Goal: Transaction & Acquisition: Purchase product/service

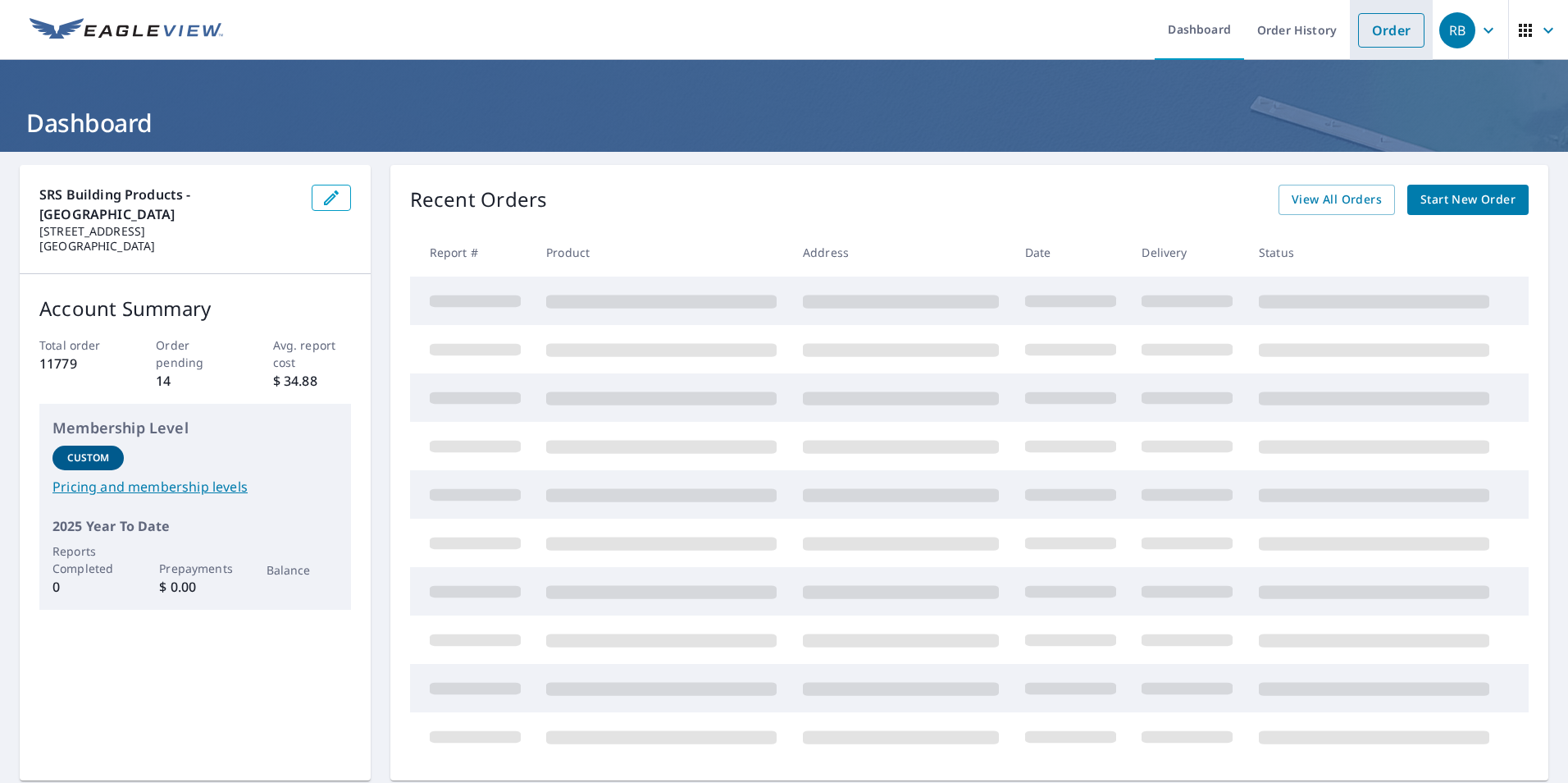
click at [1373, 27] on link "Order" at bounding box center [1391, 30] width 67 height 35
click at [1378, 32] on link "Order" at bounding box center [1391, 30] width 67 height 35
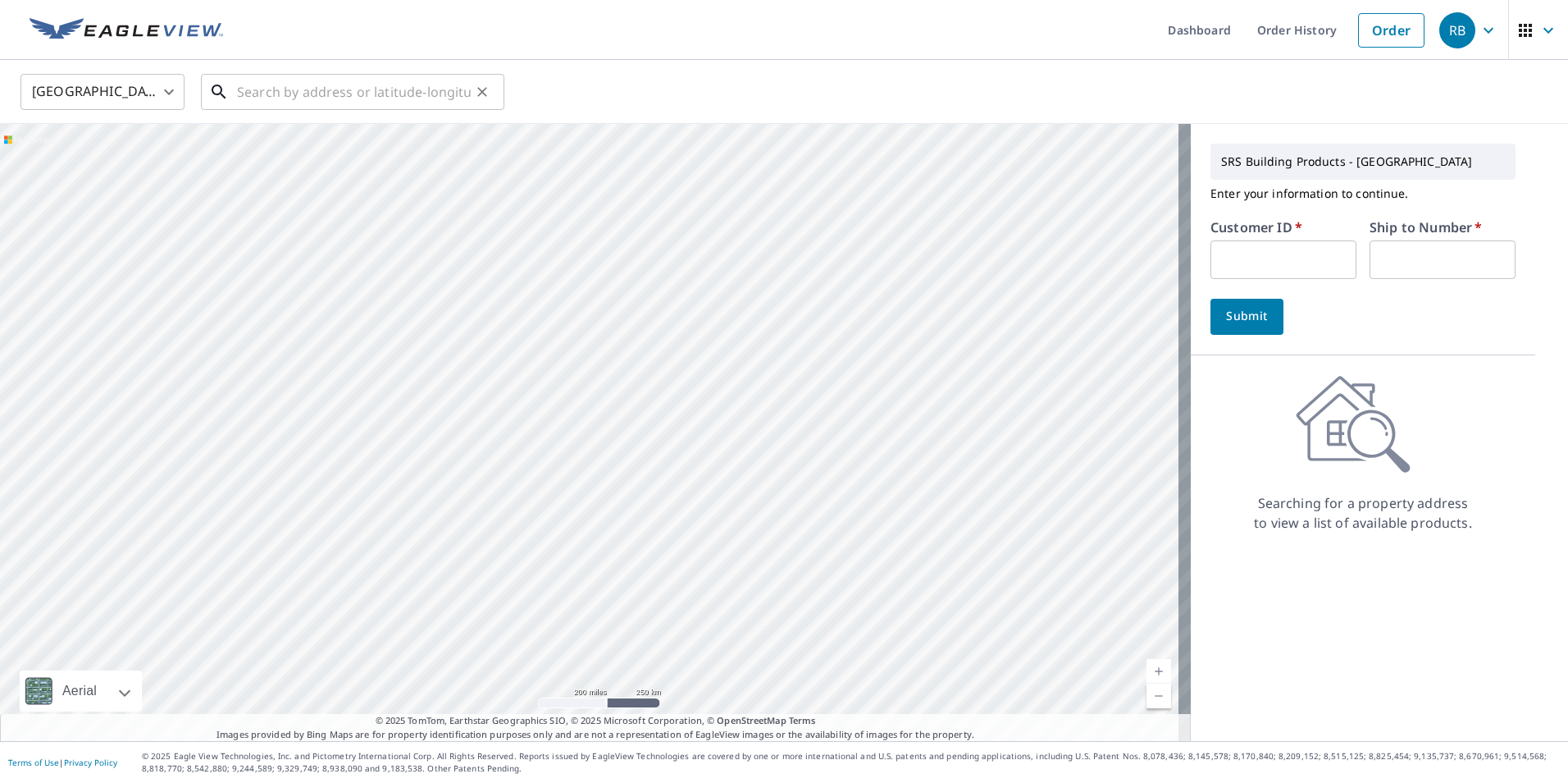
click at [252, 93] on input "text" at bounding box center [353, 92] width 233 height 46
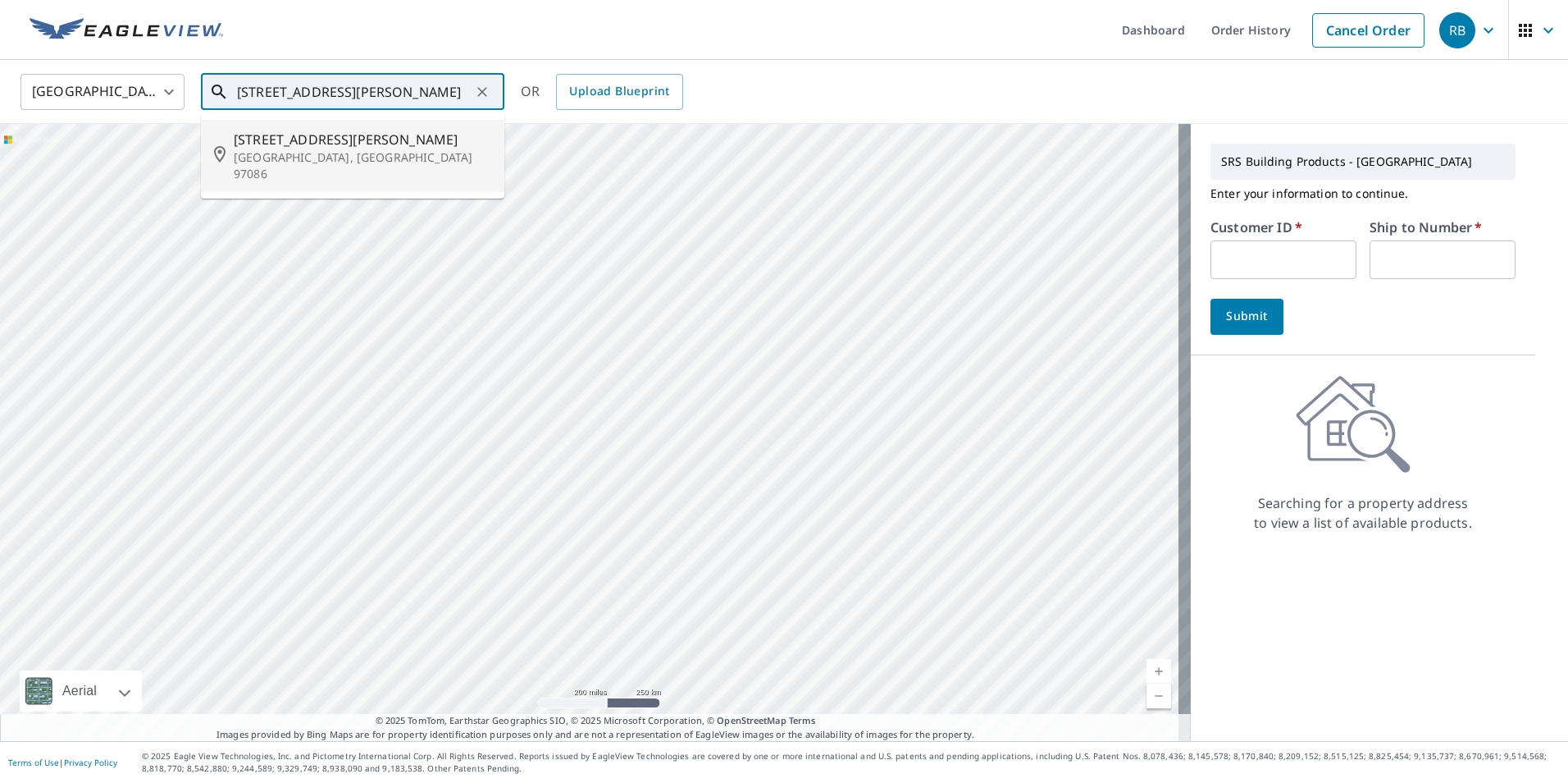
click at [326, 158] on p "[GEOGRAPHIC_DATA], [GEOGRAPHIC_DATA] 97086" at bounding box center [362, 165] width 258 height 33
type input "[STREET_ADDRESS]"
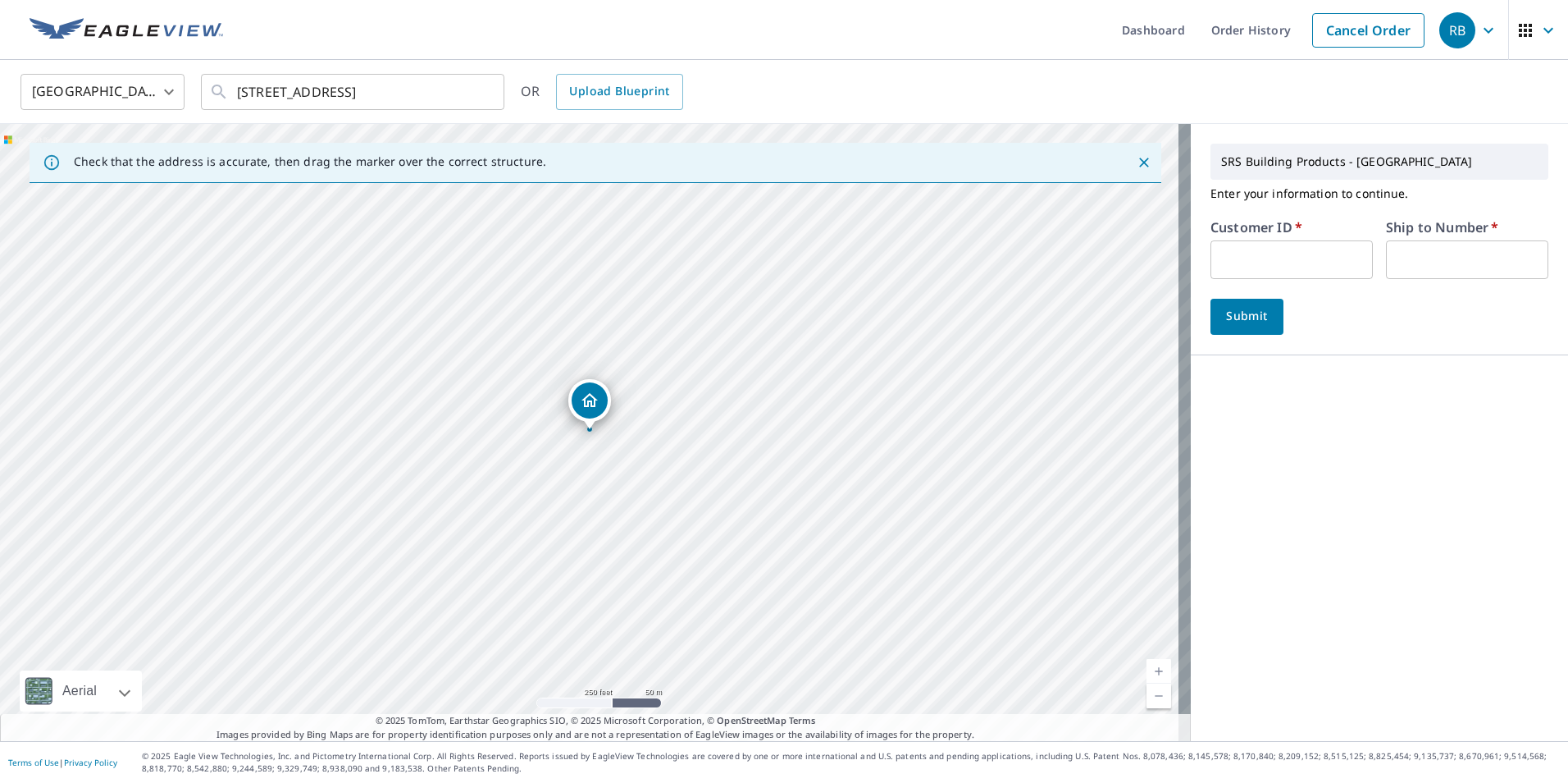
click at [1230, 269] on input "text" at bounding box center [1292, 260] width 163 height 39
type input "ecr324"
click at [1423, 260] on input "text" at bounding box center [1467, 260] width 163 height 39
type input "1"
click at [1239, 314] on span "Submit" at bounding box center [1246, 316] width 46 height 20
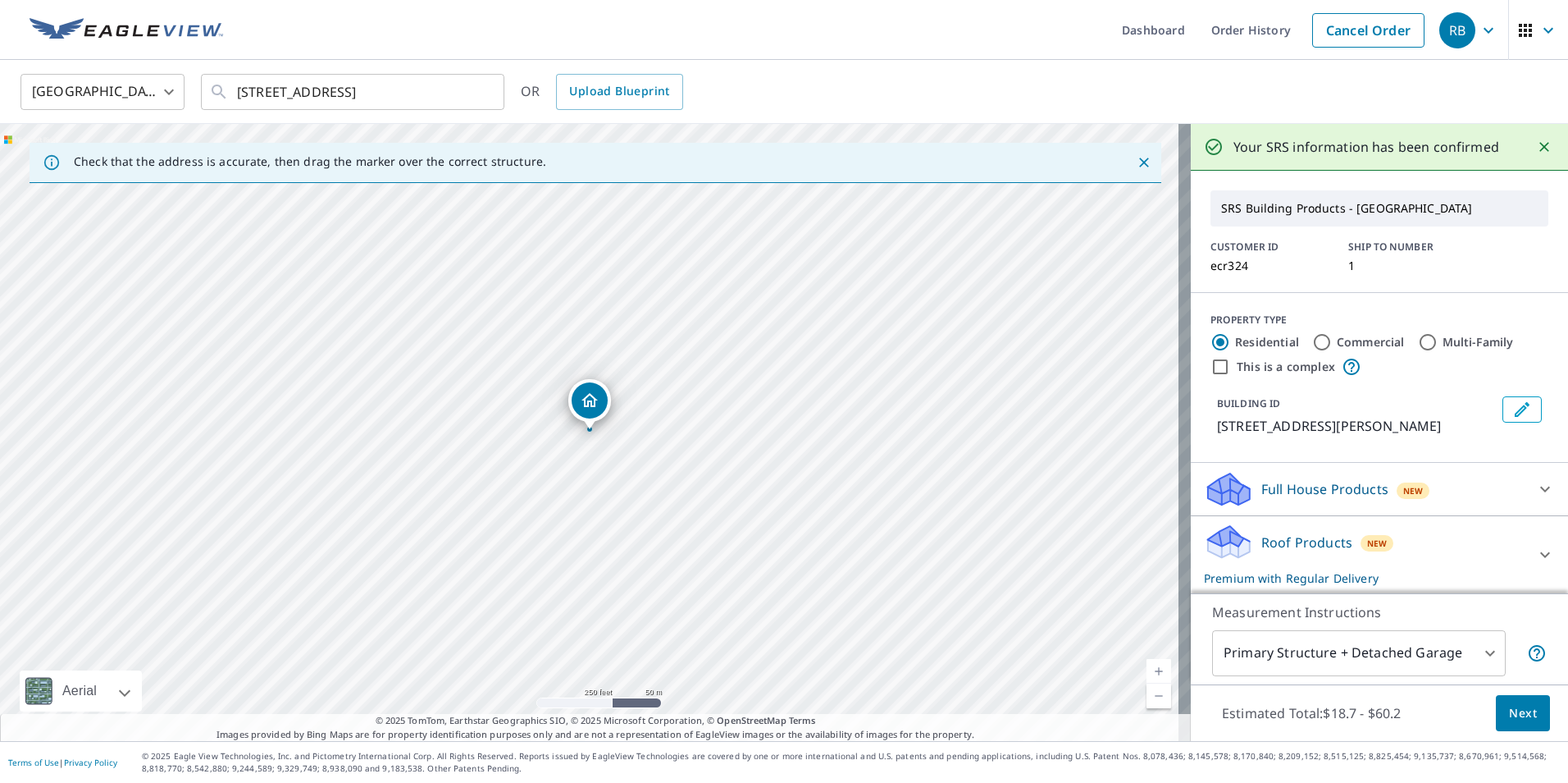
click at [1535, 499] on icon at bounding box center [1544, 489] width 19 height 19
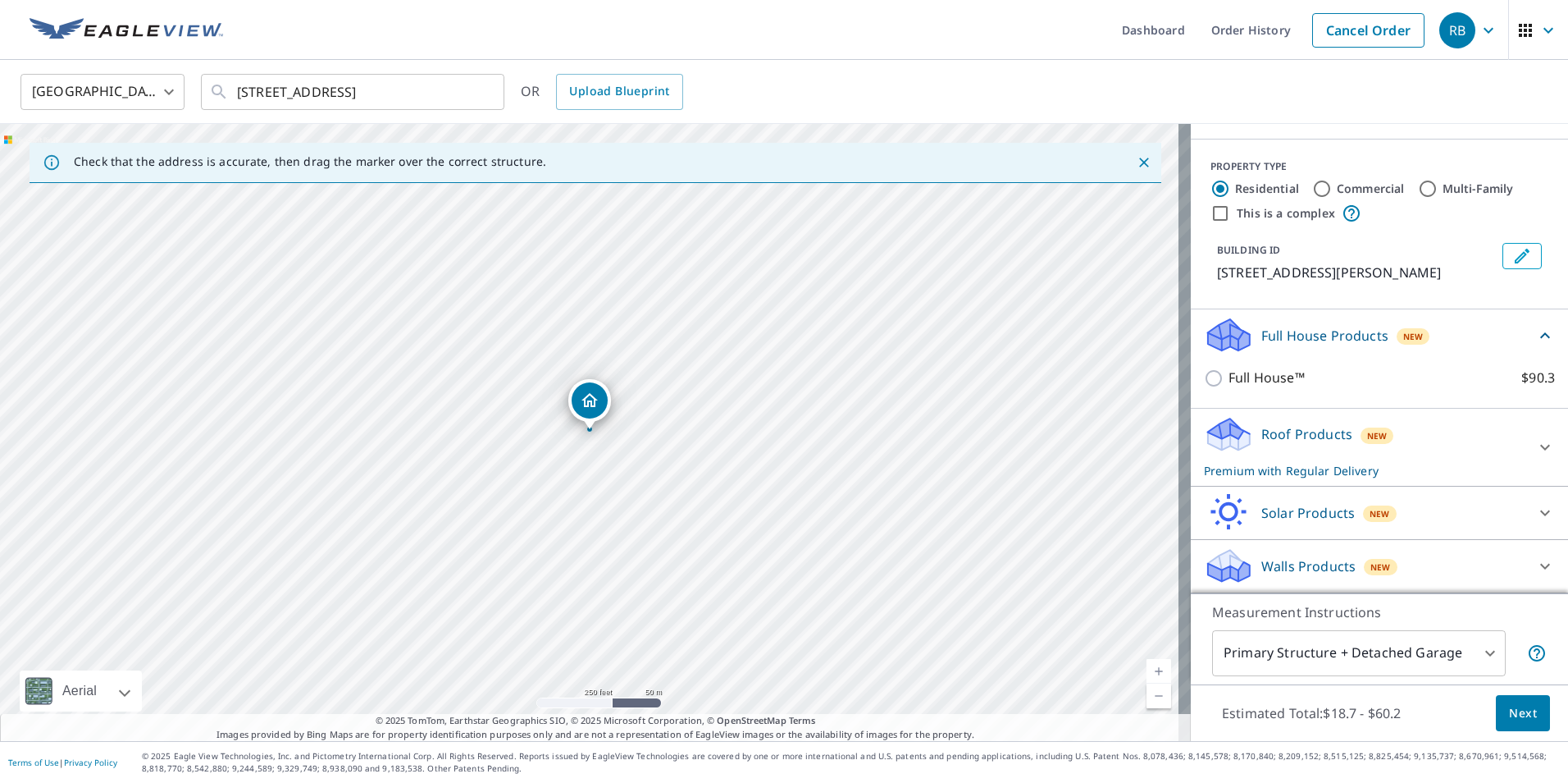
scroll to position [173, 0]
click at [1540, 447] on icon at bounding box center [1545, 447] width 10 height 6
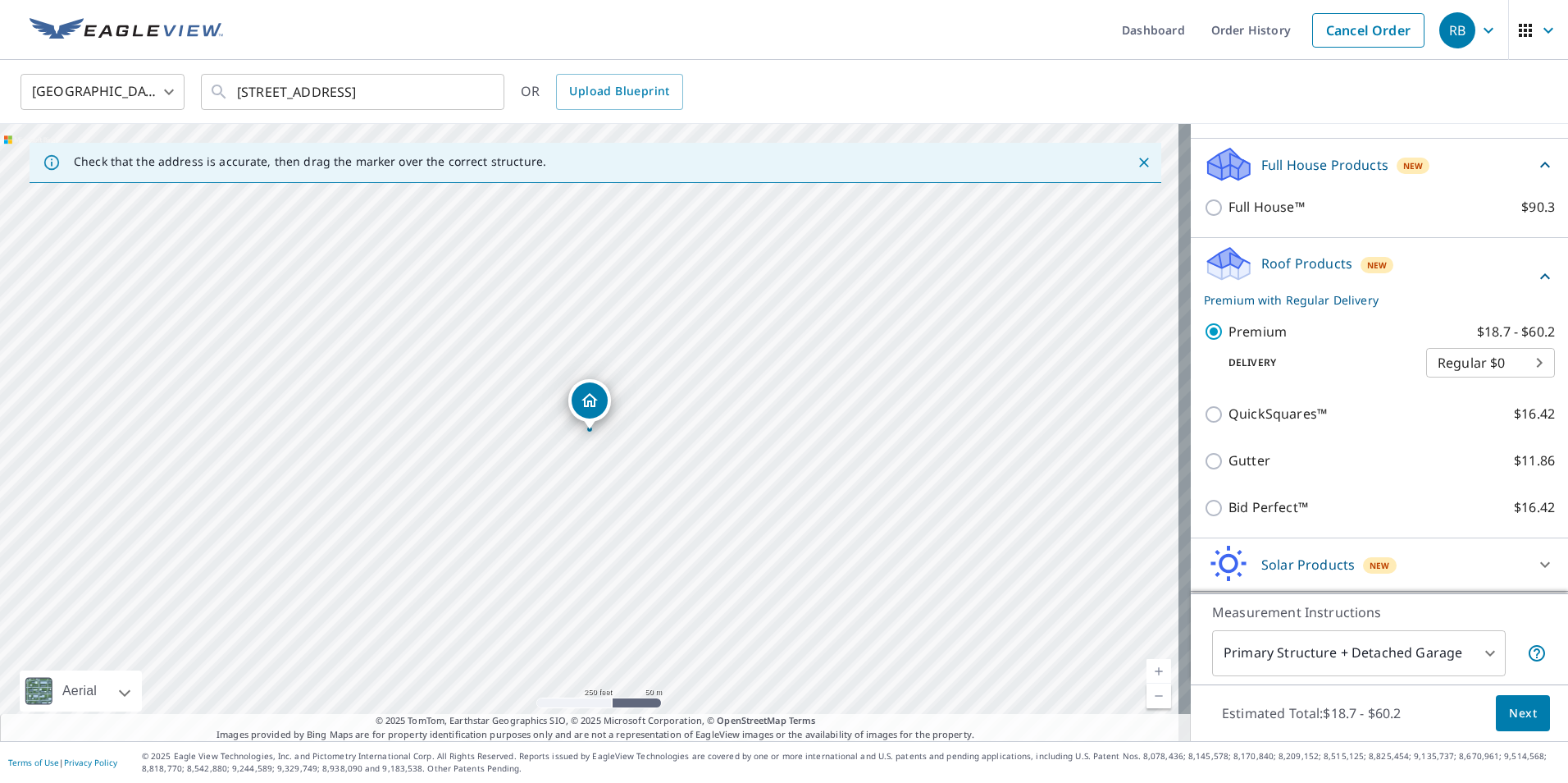
scroll to position [395, 0]
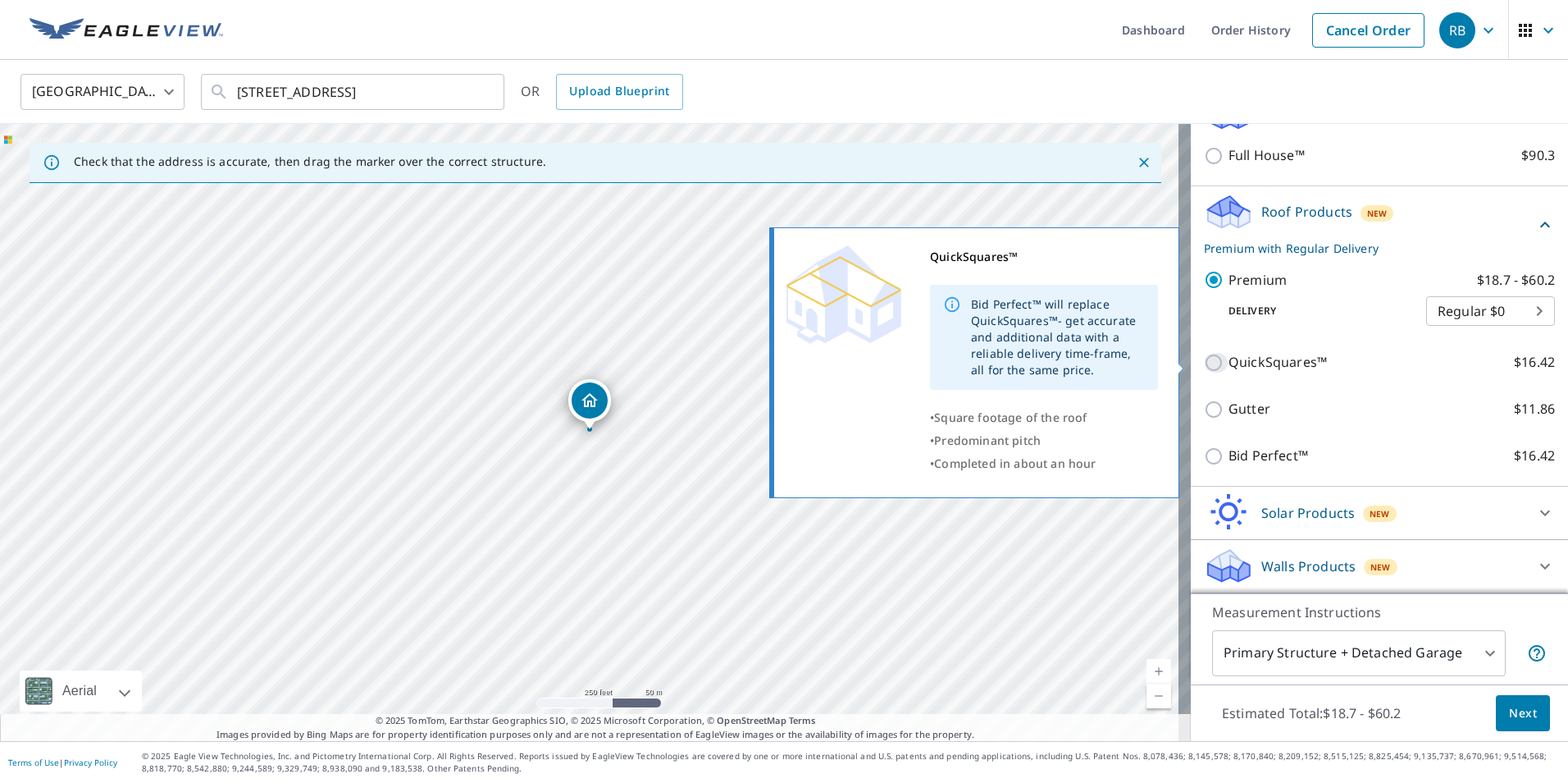
click at [1204, 363] on input "QuickSquares™ $16.42" at bounding box center [1216, 362] width 24 height 19
checkbox input "true"
checkbox input "false"
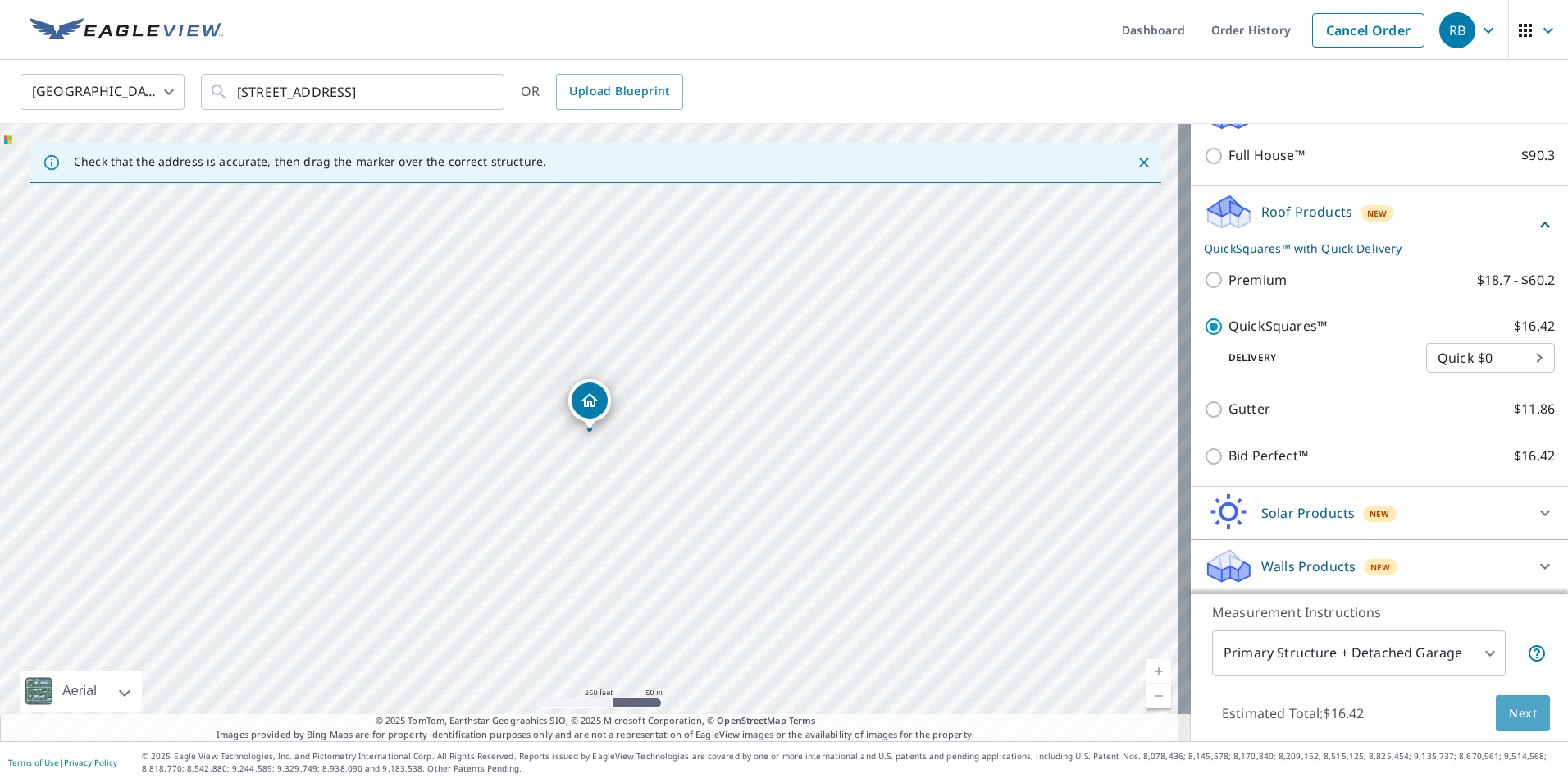
click at [1509, 716] on span "Next" at bounding box center [1523, 713] width 28 height 20
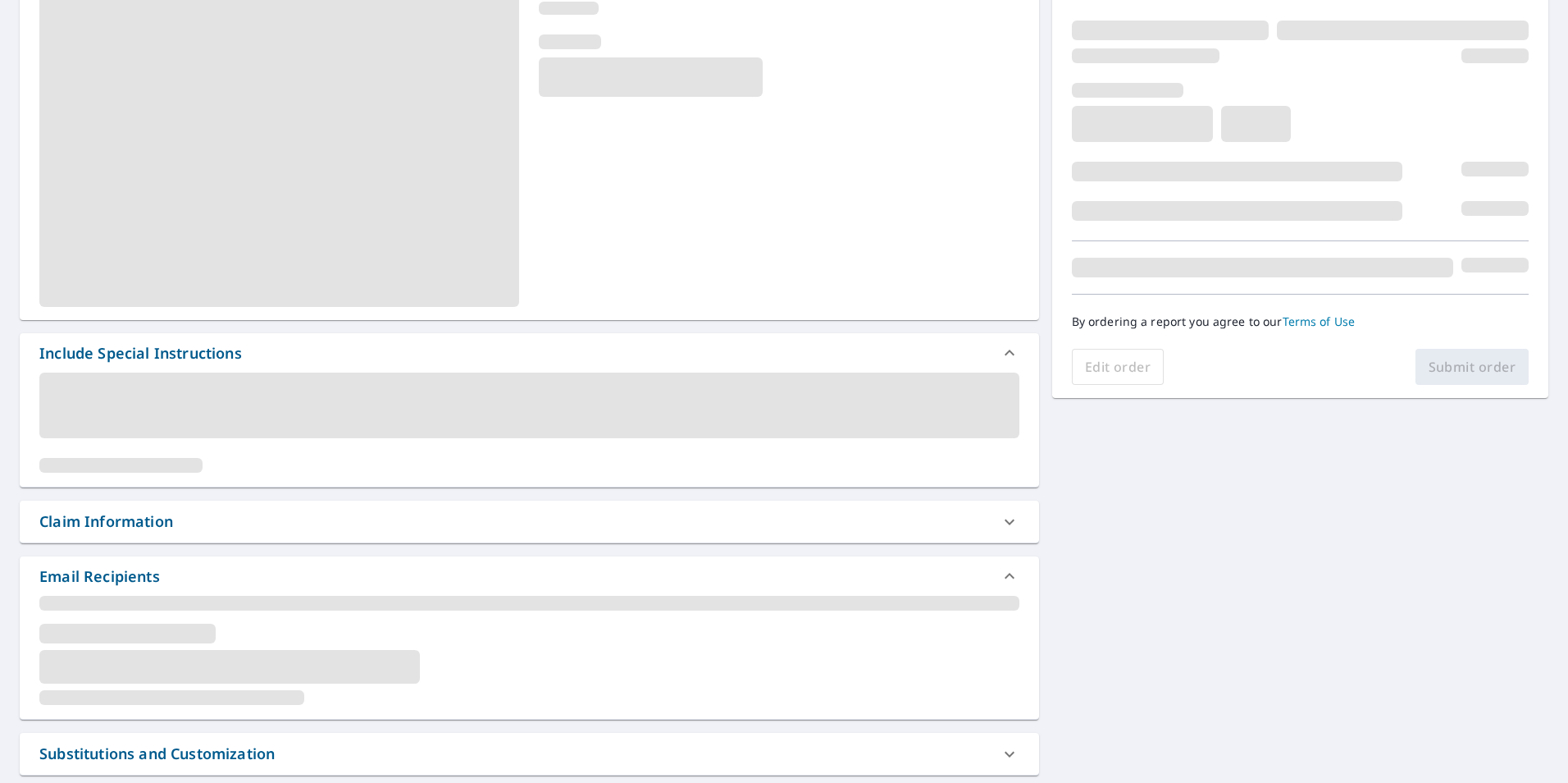
scroll to position [246, 0]
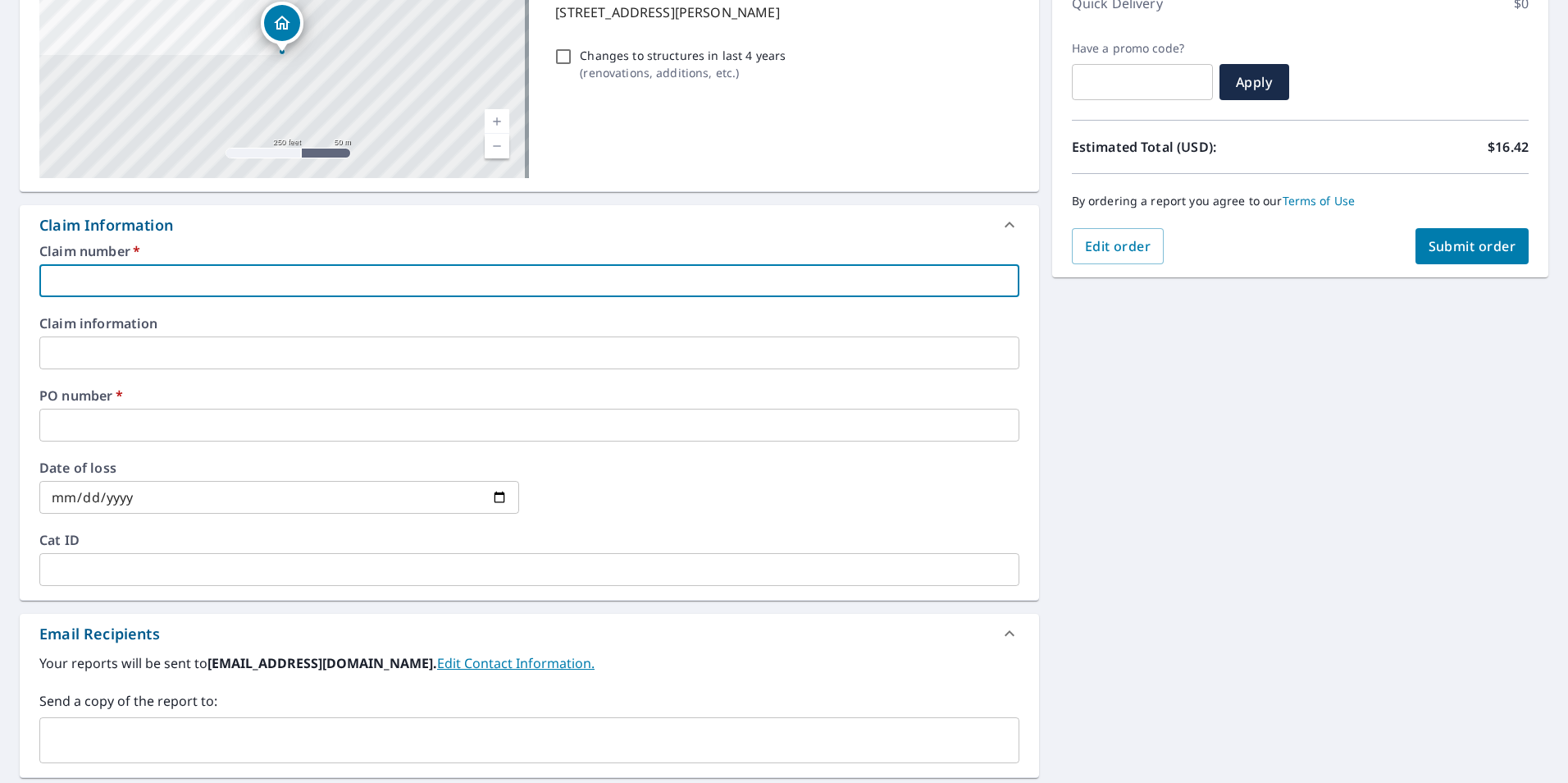
click at [104, 275] on input "text" at bounding box center [529, 280] width 980 height 33
type input "e"
checkbox input "true"
type input "ev"
checkbox input "true"
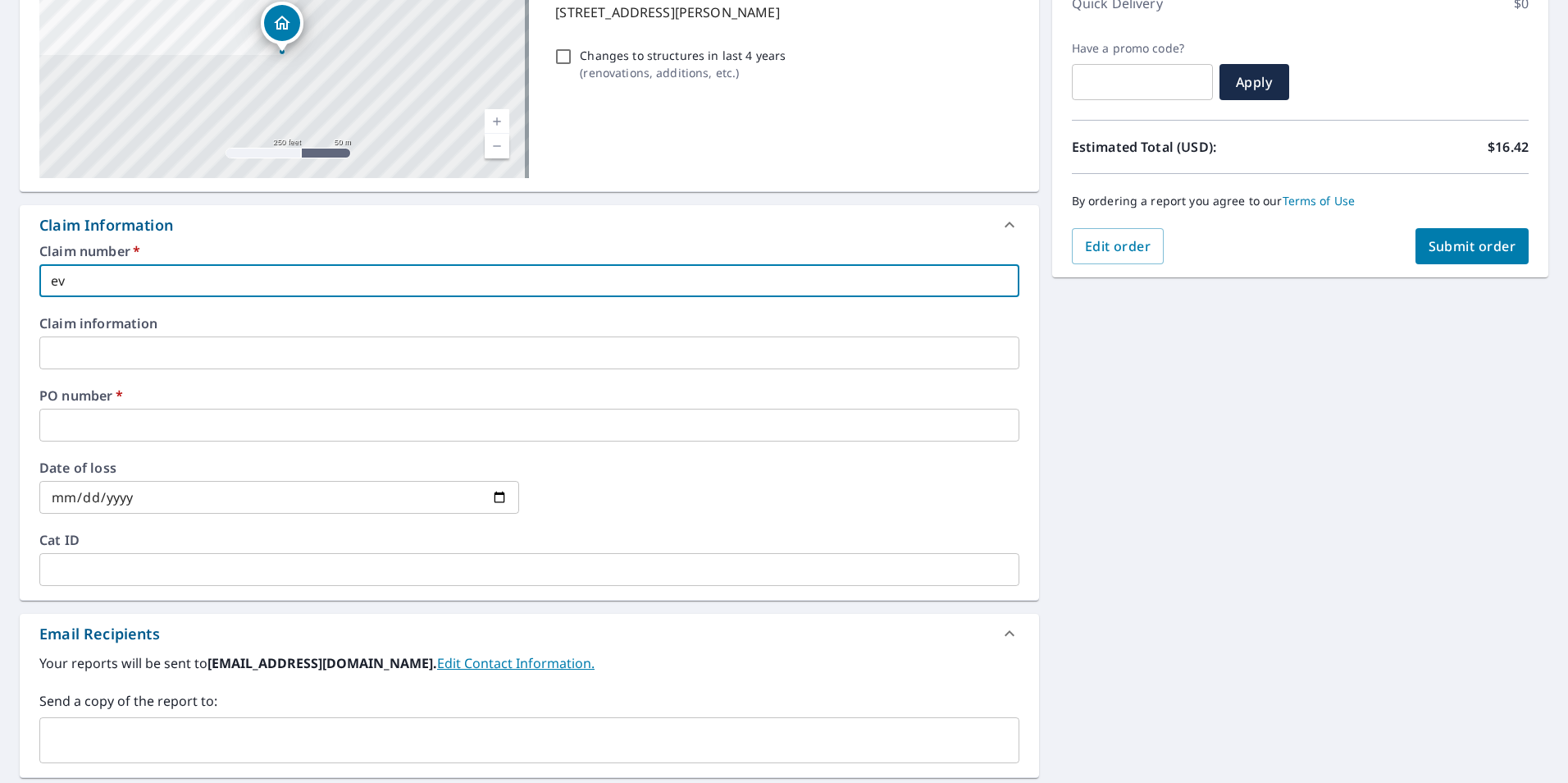
type input "eve"
checkbox input "true"
type input "ever"
checkbox input "true"
type input "everg"
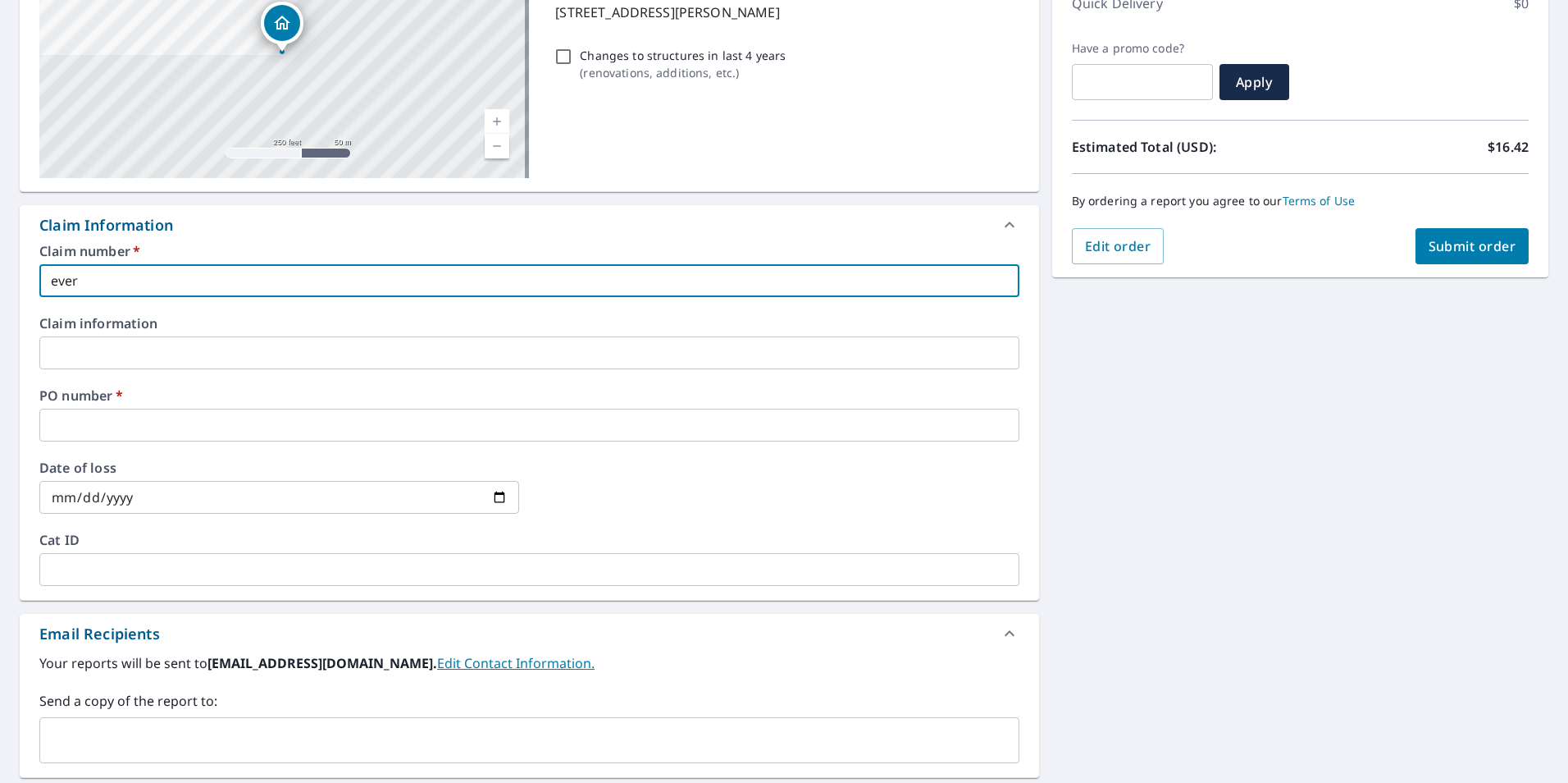
checkbox input "true"
type input "evergr"
checkbox input "true"
type input "evergre"
checkbox input "true"
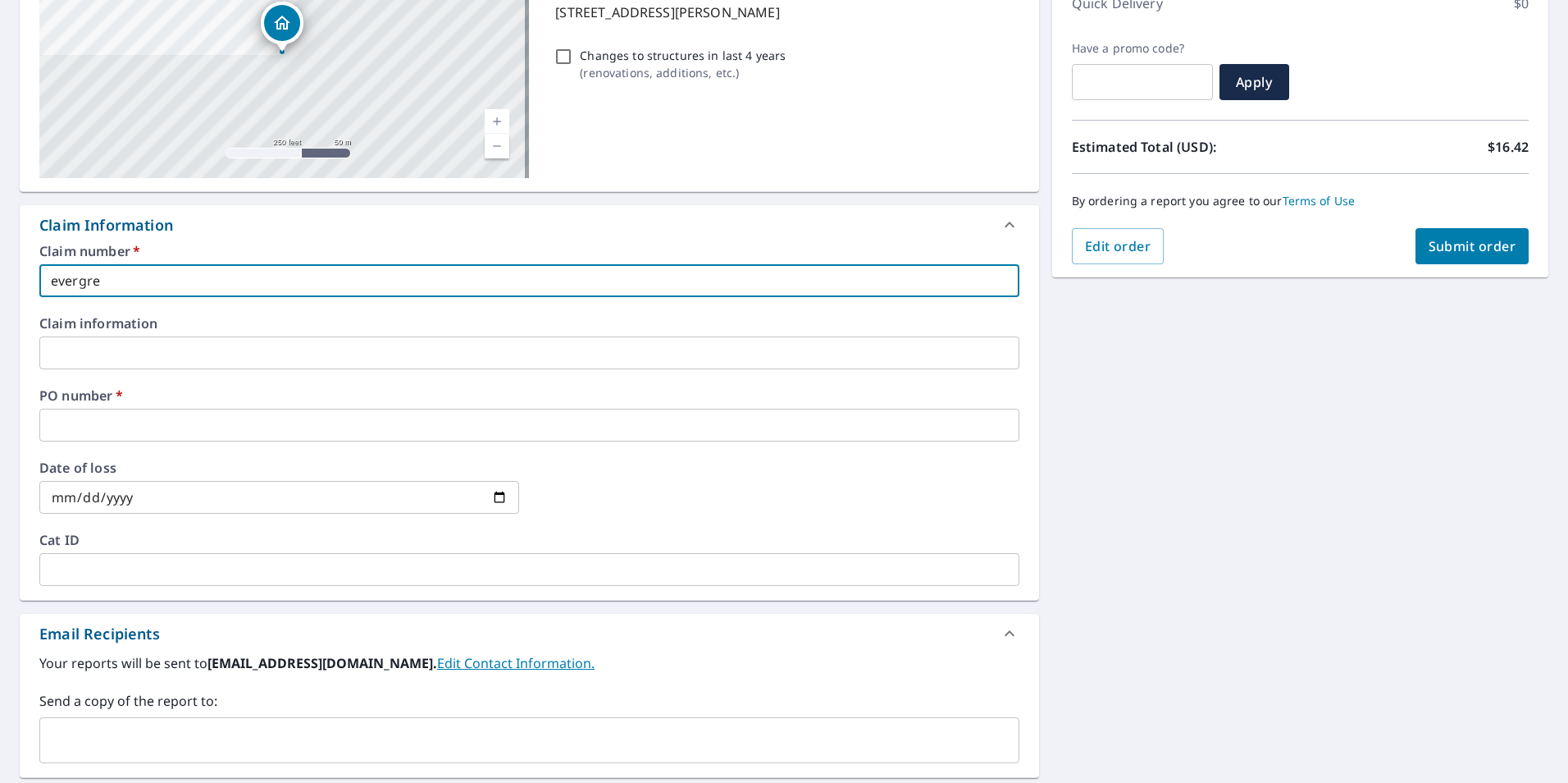
type input "evergree"
checkbox input "true"
type input "evergreen"
checkbox input "true"
type input "evergreen"
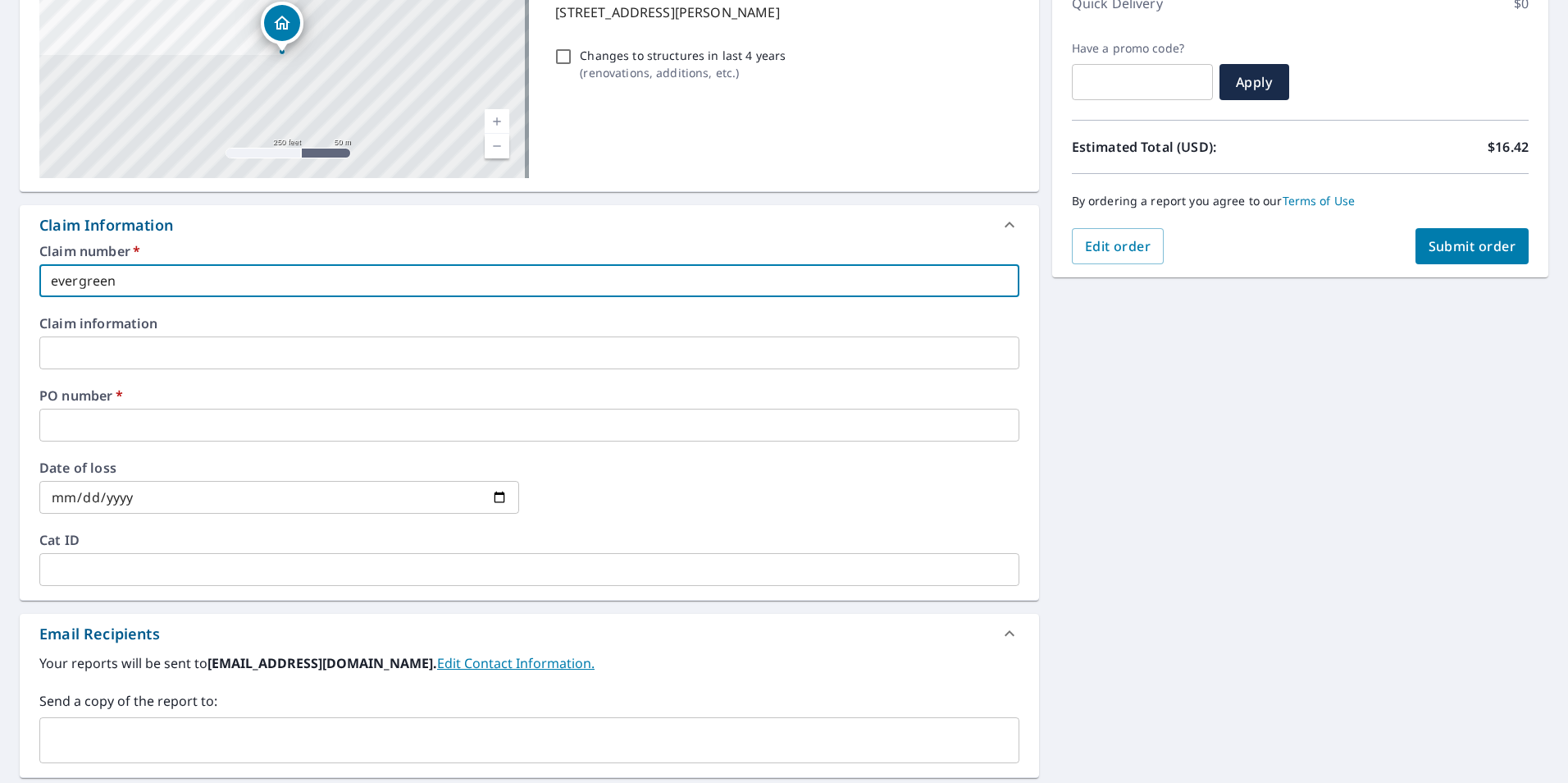
checkbox input "true"
type input "evergreen d"
checkbox input "true"
type input "evergreen di"
checkbox input "true"
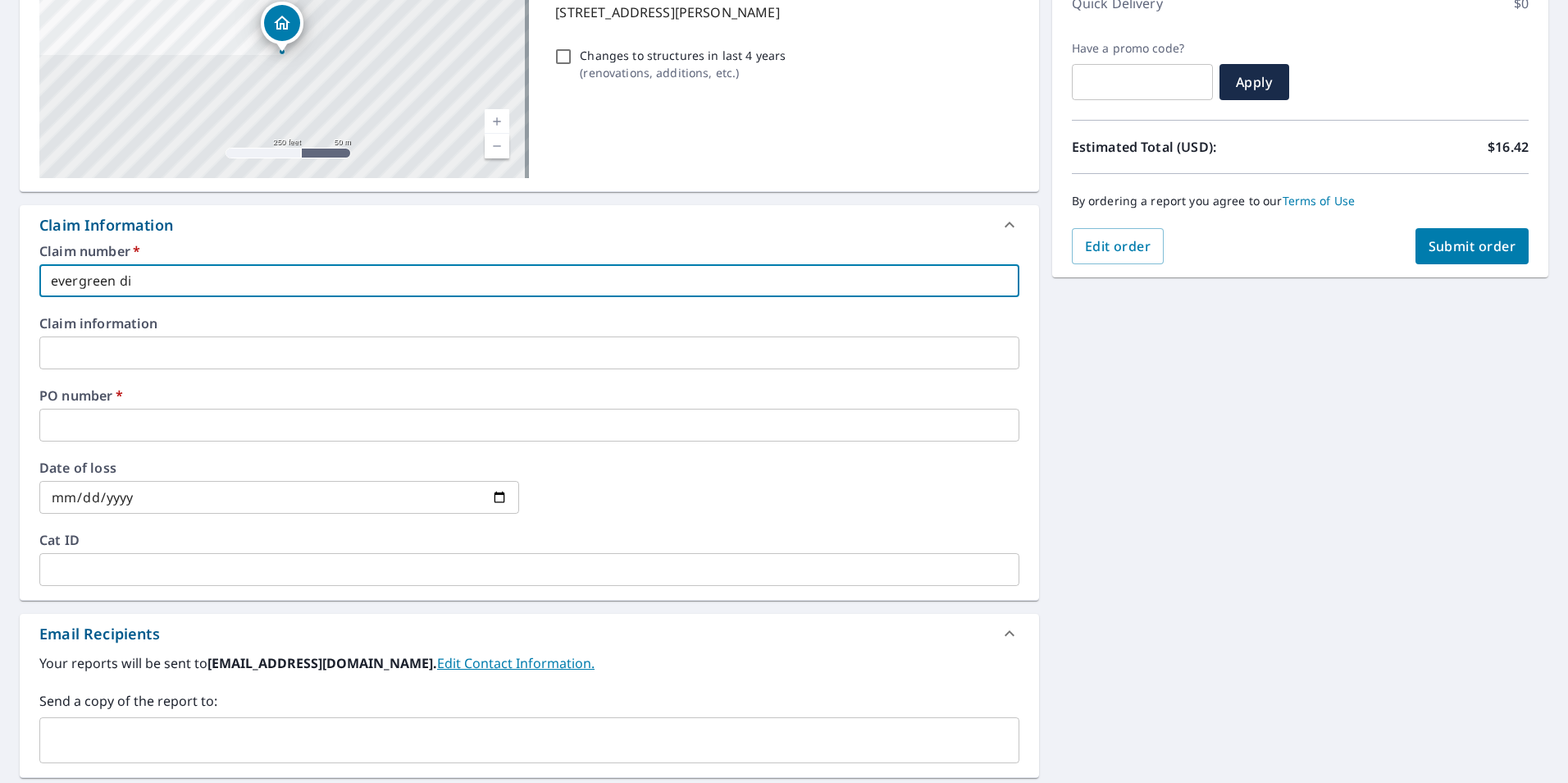
type input "evergreen die"
checkbox input "true"
type input "evergreen dieg"
checkbox input "true"
type input "evergreen diego"
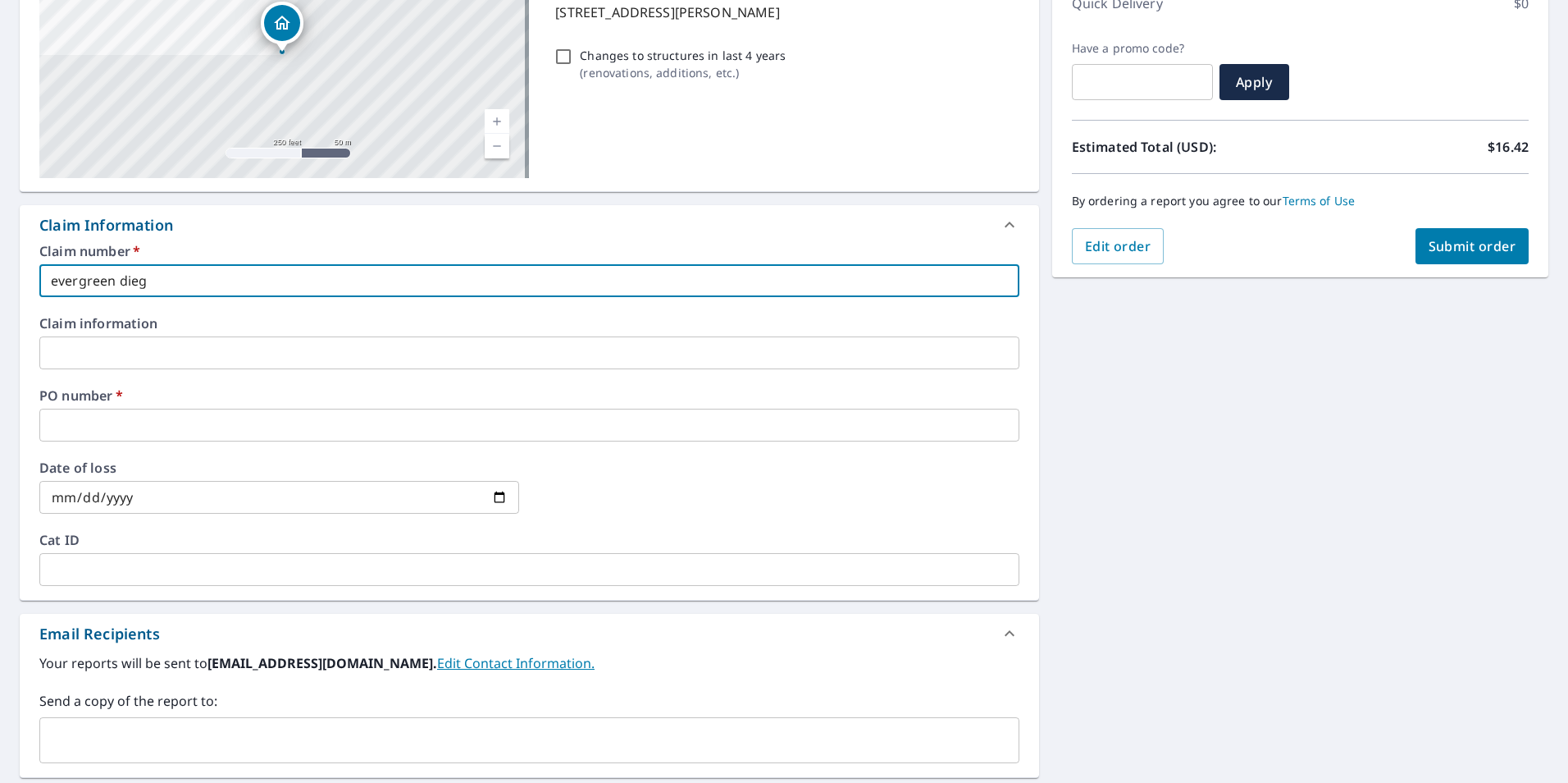
checkbox input "true"
drag, startPoint x: 178, startPoint y: 281, endPoint x: -15, endPoint y: 287, distance: 193.1
click at [0, 287] on html "RB RB Dashboard Order History Cancel Order RB Dashboard / Finalize Order Finali…" at bounding box center [784, 391] width 1568 height 783
type input "evergreen diego"
click at [100, 410] on input "text" at bounding box center [529, 425] width 980 height 33
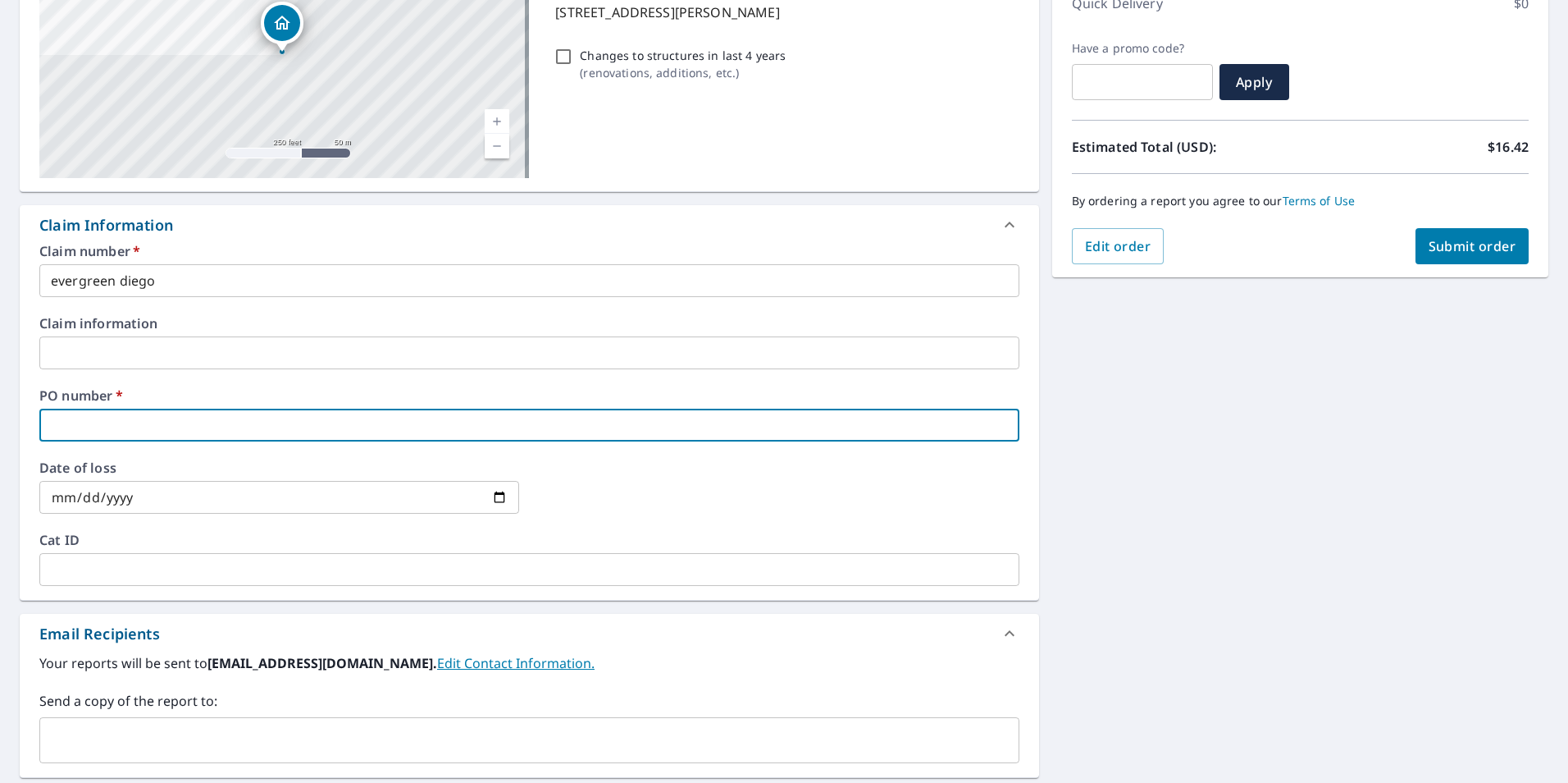
paste input "evergreen diego"
type input "evergreen diego"
checkbox input "true"
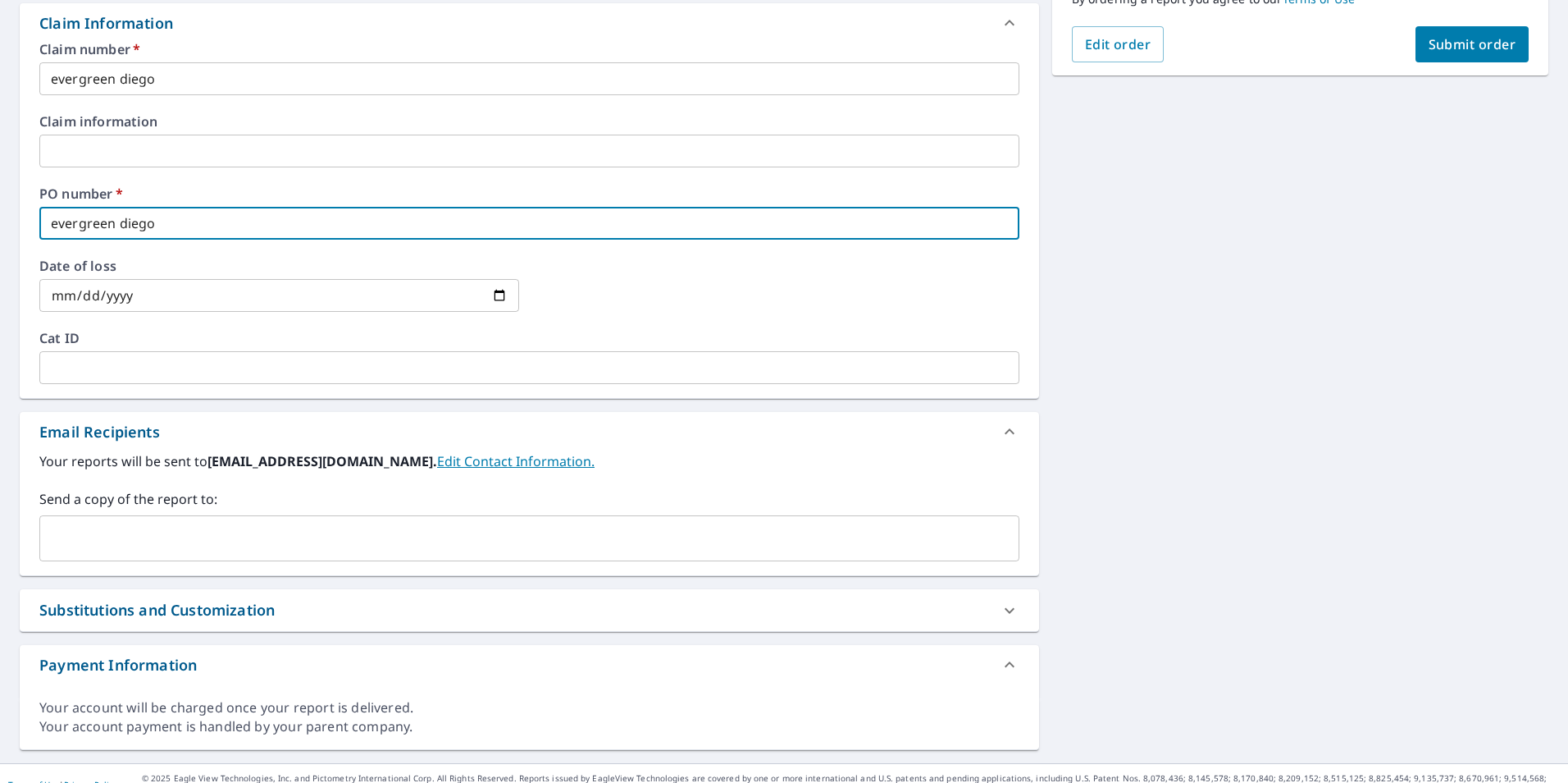
scroll to position [470, 0]
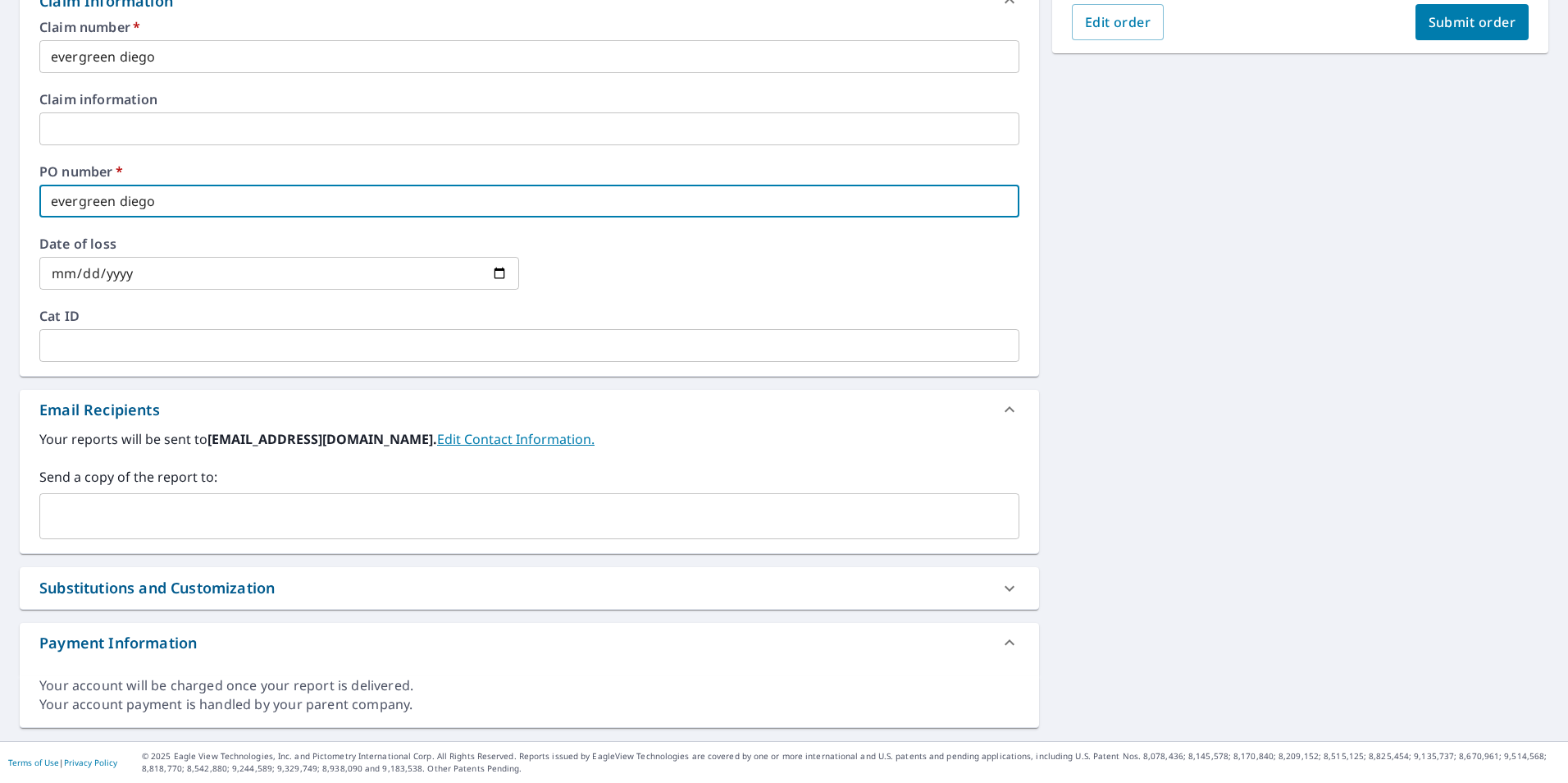
type input "evergreen diego"
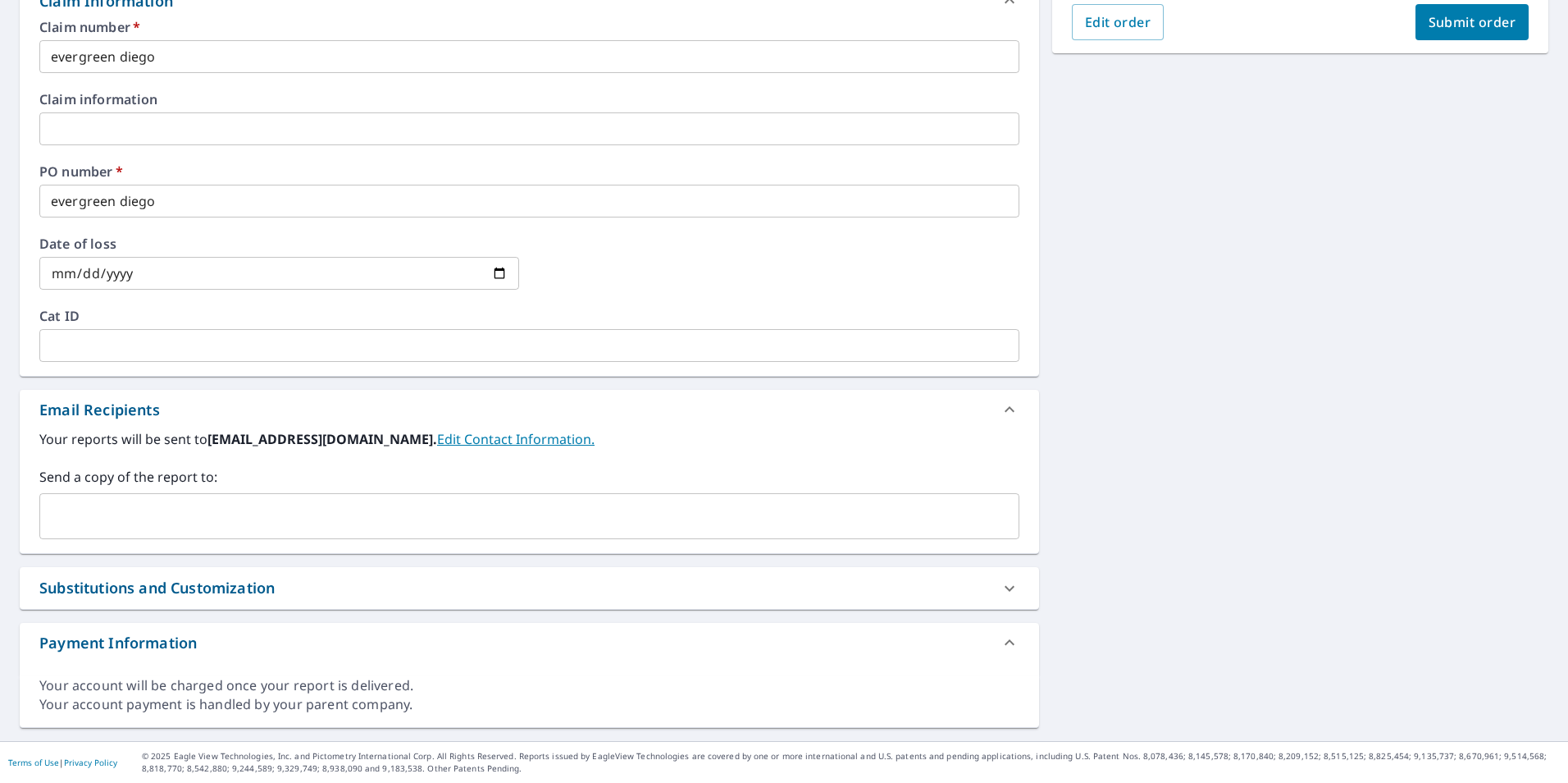
click at [90, 464] on div "Your reports will be sent to [EMAIL_ADDRESS][DOMAIN_NAME]. Edit Contact Informa…" at bounding box center [529, 484] width 980 height 110
click at [78, 516] on input "text" at bounding box center [516, 516] width 941 height 31
click at [76, 512] on input "text" at bounding box center [516, 516] width 941 height 31
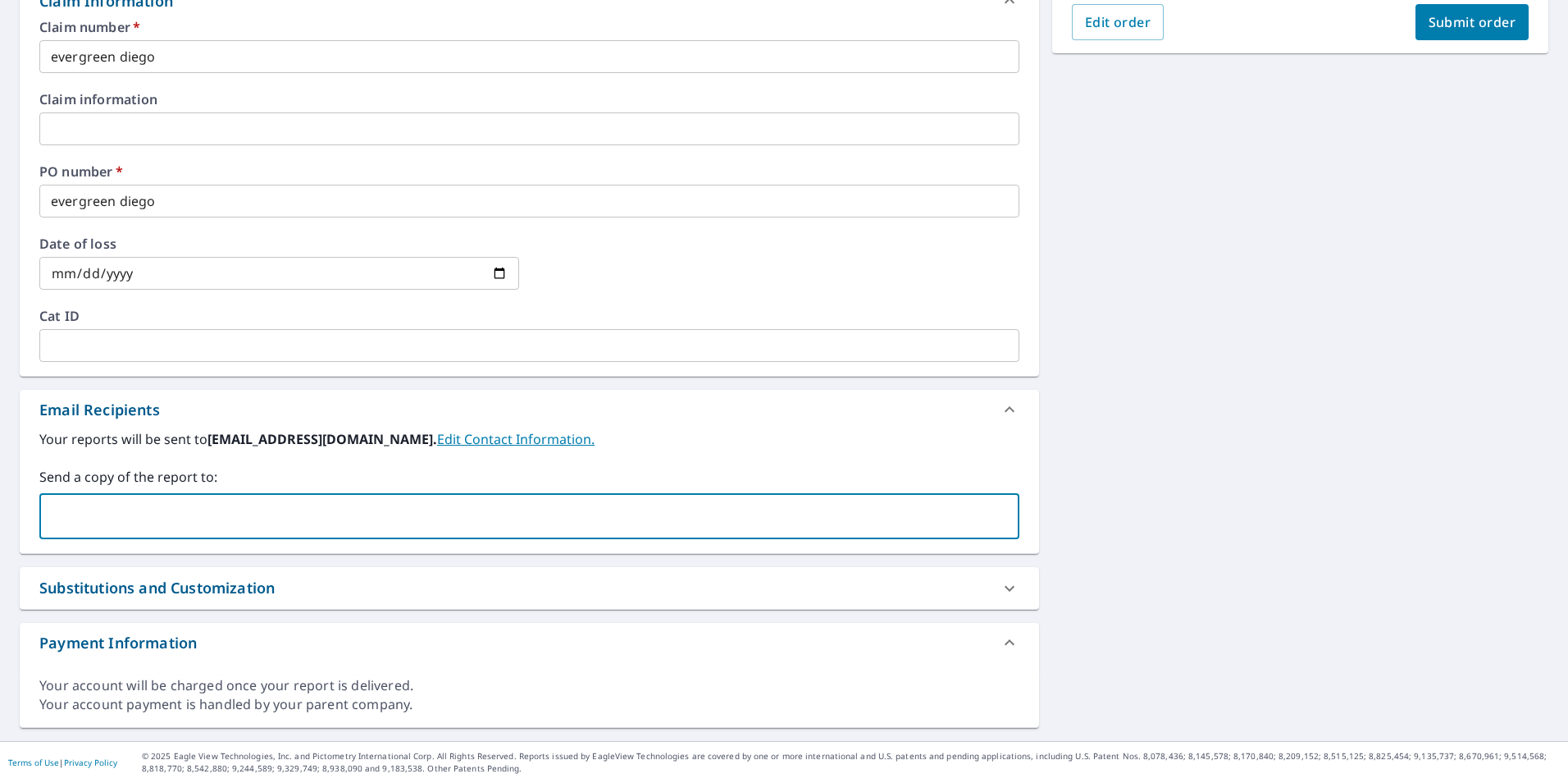
paste input "[EMAIL_ADDRESS][DOMAIN_NAME]"
type input "[EMAIL_ADDRESS][DOMAIN_NAME]"
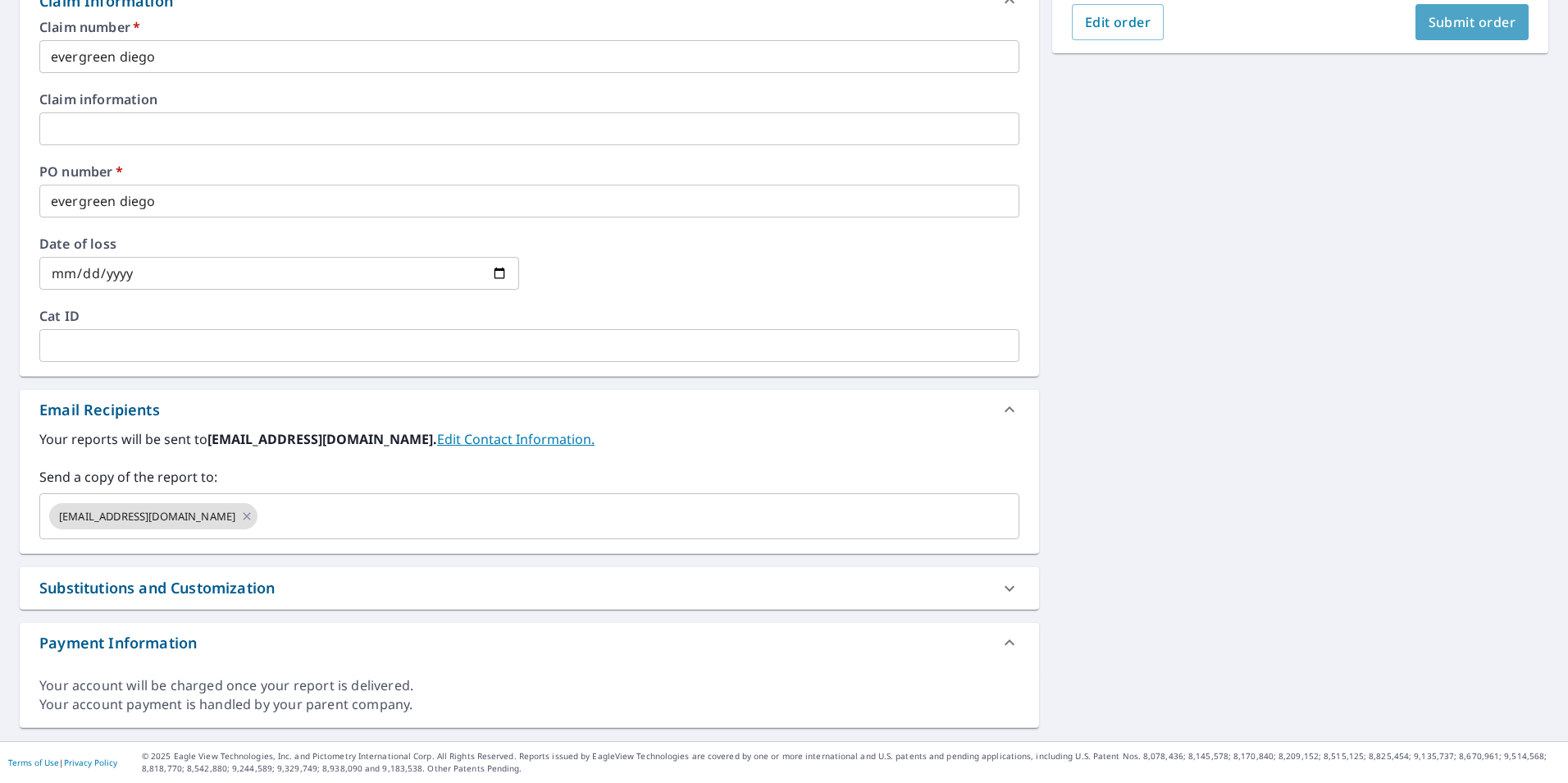
click at [1431, 21] on span "Submit order" at bounding box center [1473, 22] width 88 height 18
checkbox input "true"
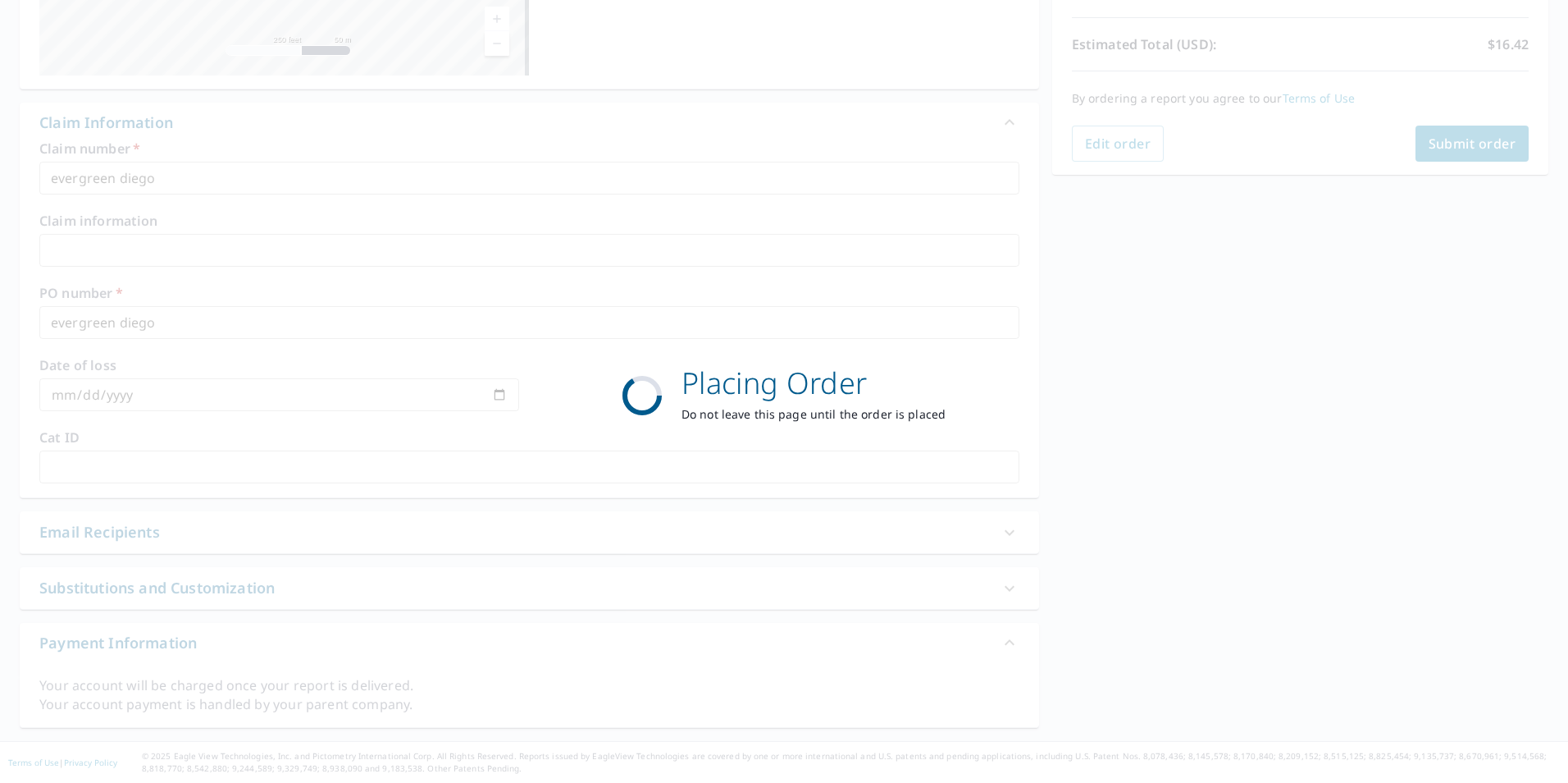
scroll to position [349, 0]
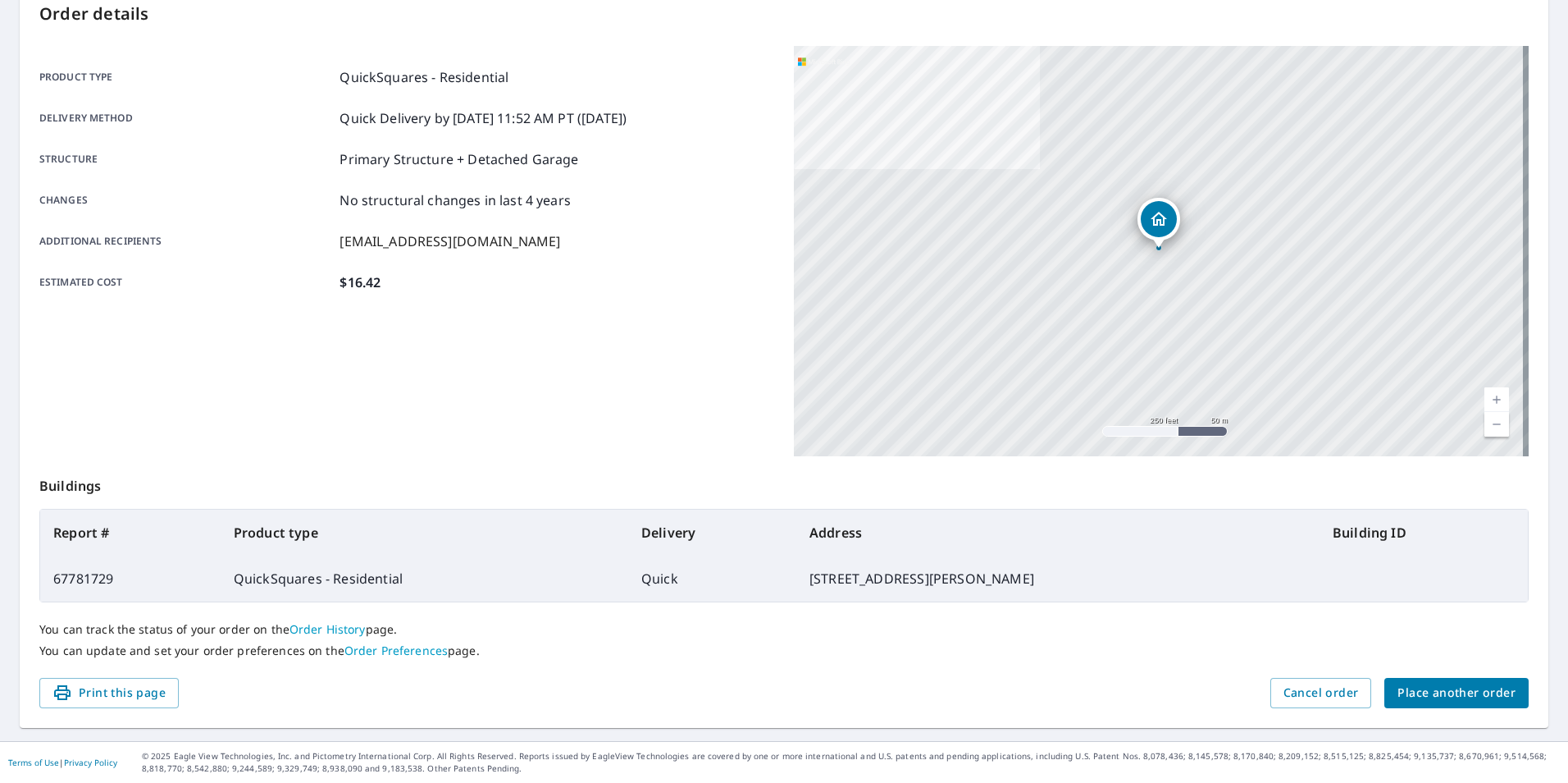
click at [1453, 689] on span "Place another order" at bounding box center [1457, 693] width 118 height 20
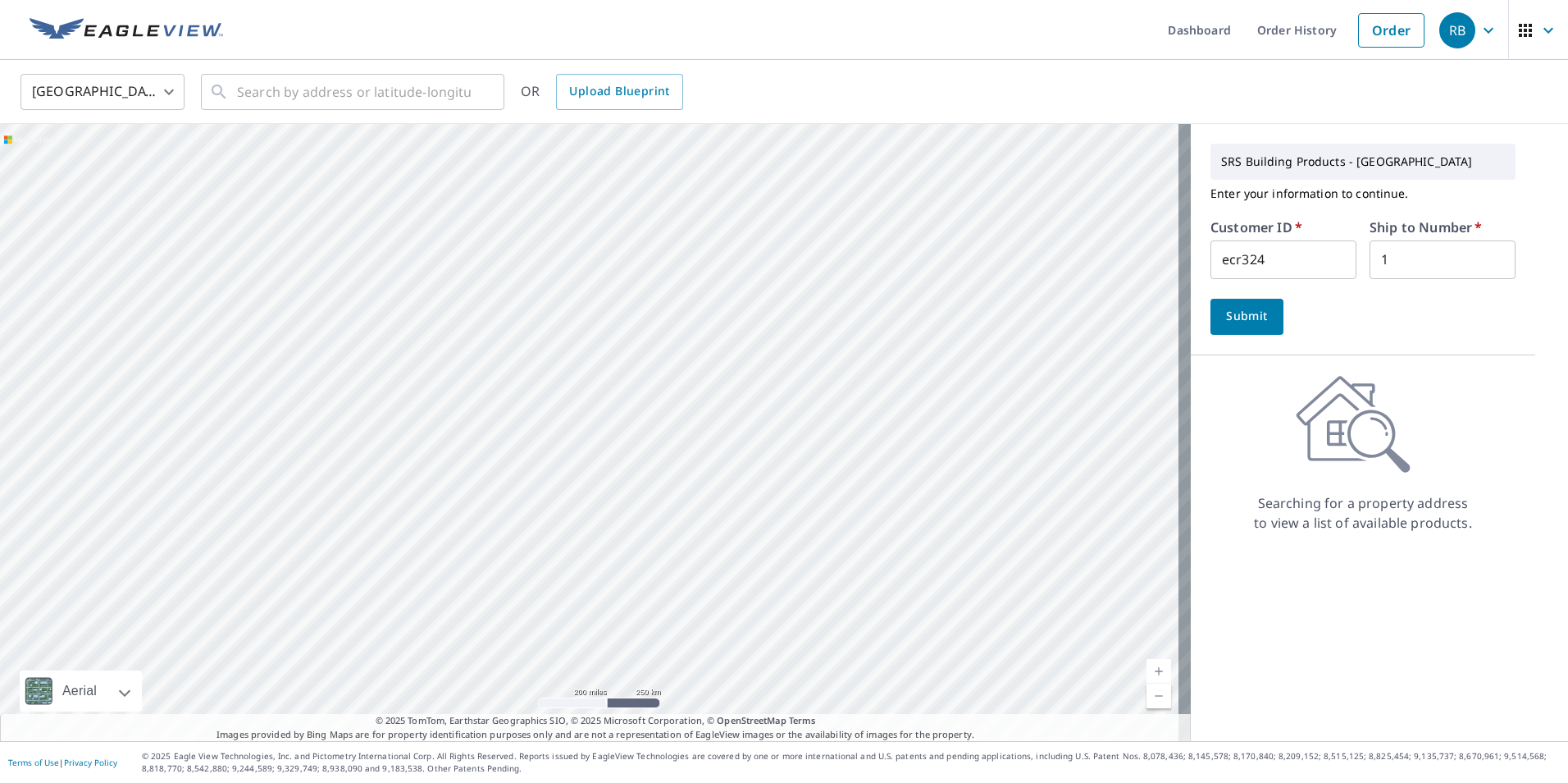
click at [1232, 318] on span "Submit" at bounding box center [1246, 316] width 46 height 20
